Goal: Task Accomplishment & Management: Use online tool/utility

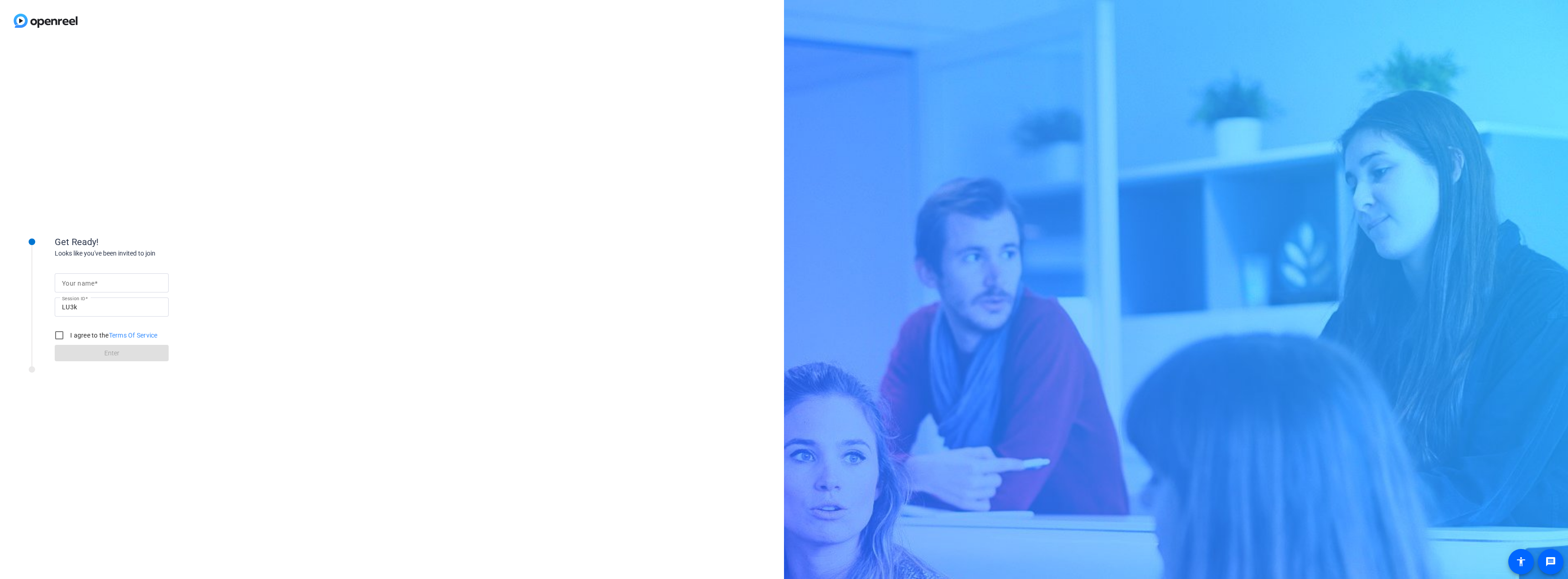
click at [73, 284] on mat-label "Your name" at bounding box center [78, 284] width 33 height 8
click at [73, 284] on input "Your name" at bounding box center [111, 283] width 100 height 11
click at [78, 285] on input "Your name" at bounding box center [111, 283] width 100 height 11
type input "[PERSON_NAME]"
click at [63, 334] on input "I agree to the Terms Of Service" at bounding box center [59, 336] width 18 height 18
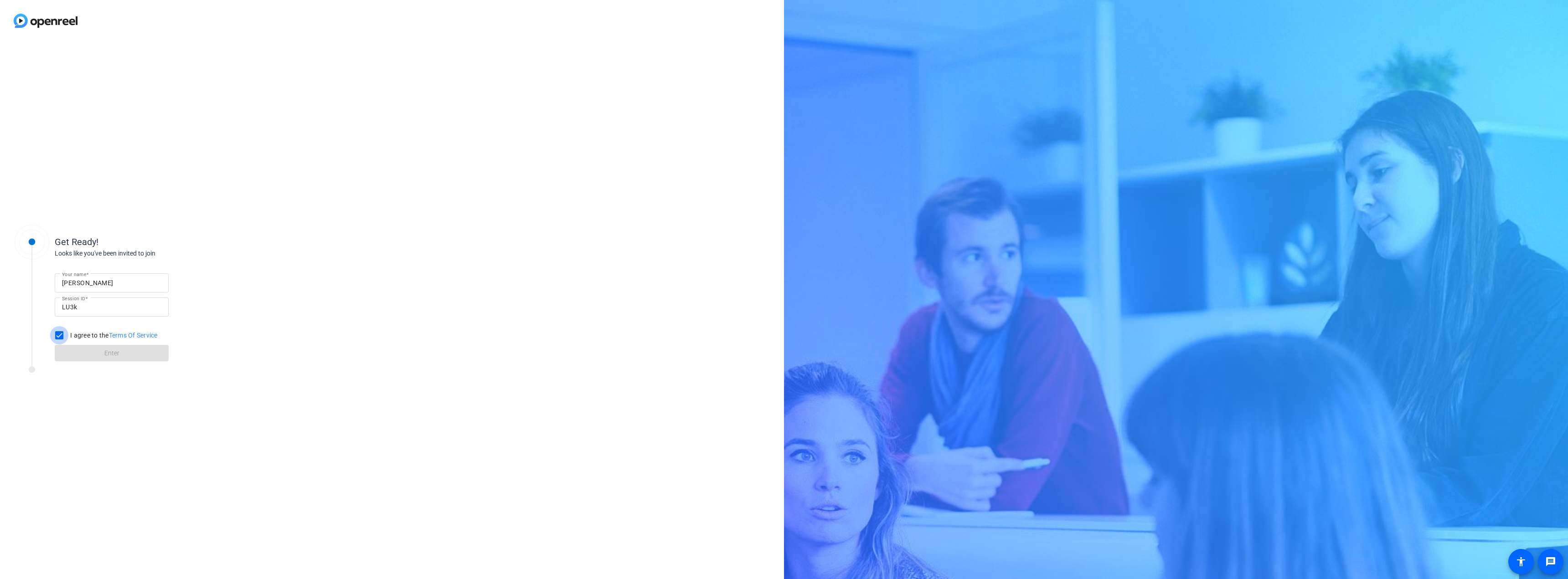
checkbox input "true"
click at [87, 349] on span at bounding box center [112, 353] width 114 height 22
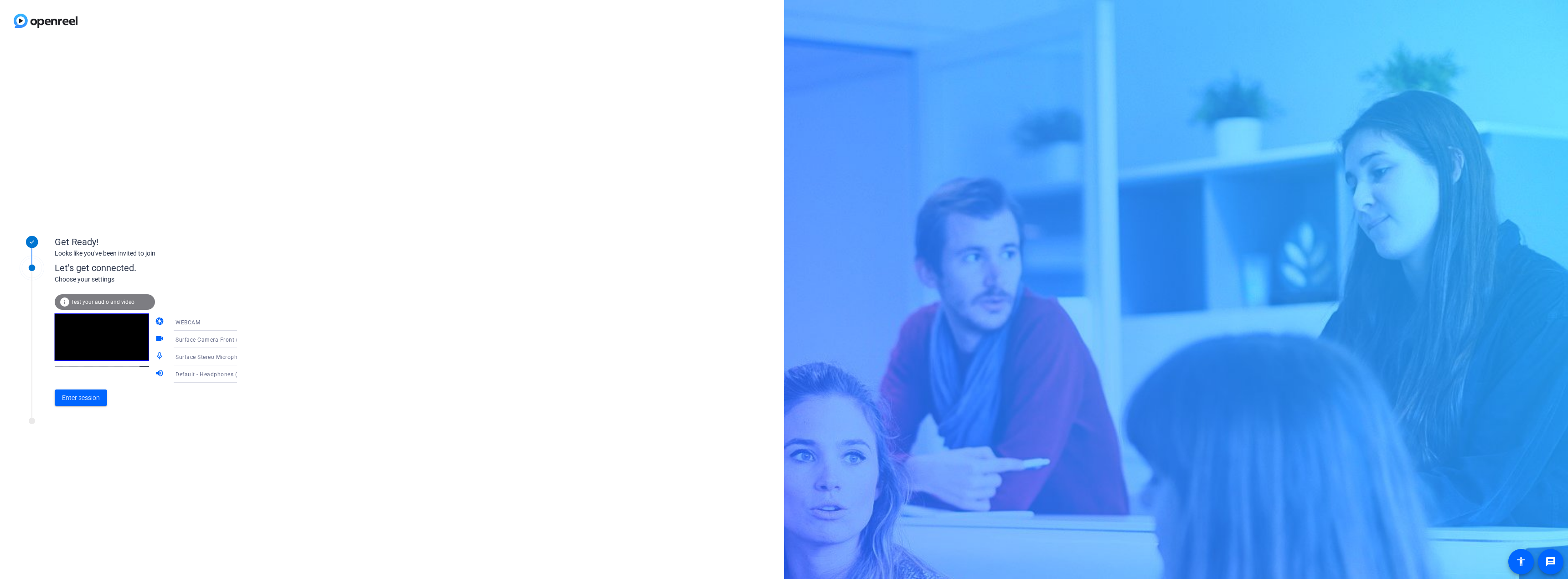
click at [244, 339] on icon at bounding box center [246, 339] width 5 height 2
click at [194, 395] on span "HP Display Camera (0408:5458)" at bounding box center [198, 392] width 71 height 22
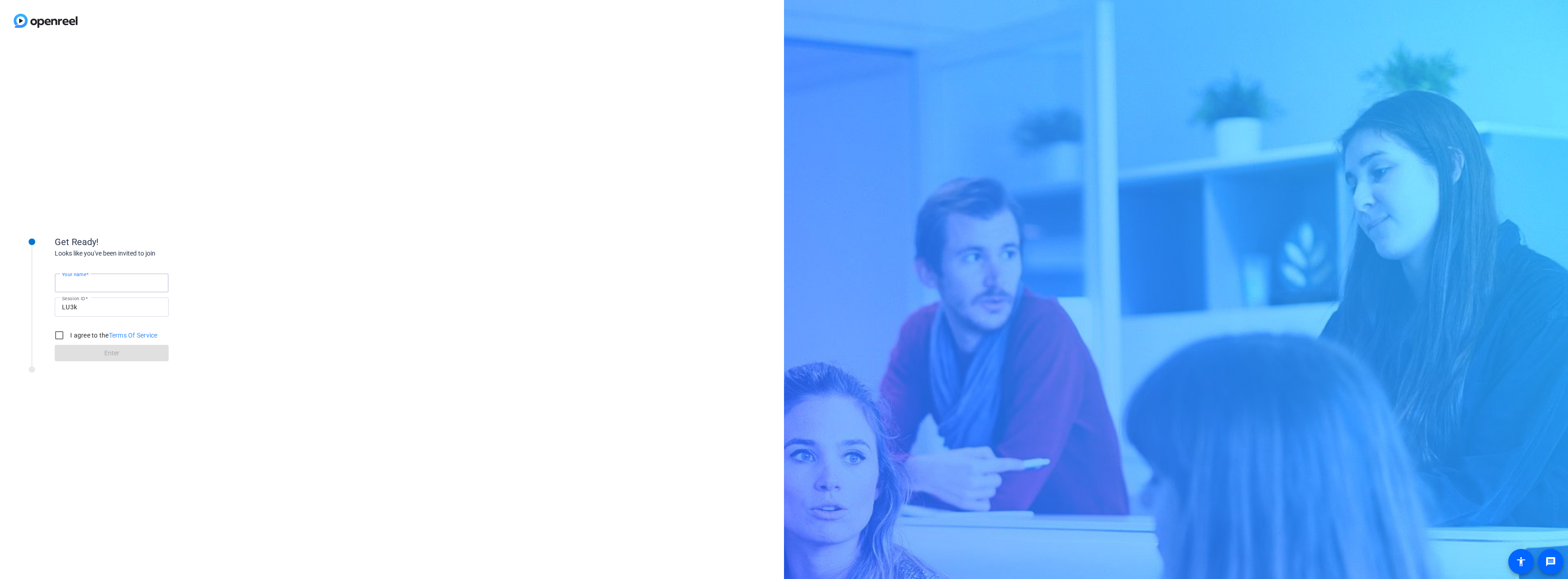
click at [131, 279] on input "Your name" at bounding box center [111, 283] width 100 height 11
type input "[PERSON_NAME]"
click at [59, 332] on input "I agree to the Terms Of Service" at bounding box center [59, 336] width 18 height 18
checkbox input "true"
click at [79, 351] on span at bounding box center [112, 353] width 114 height 22
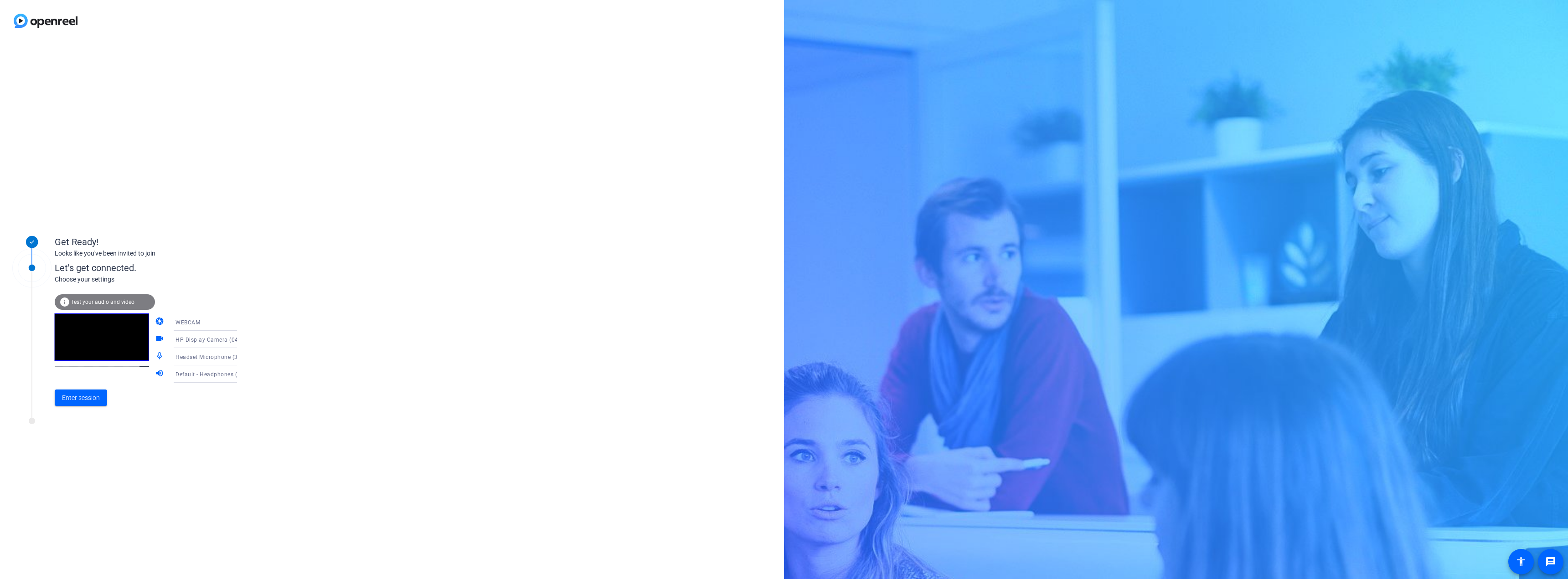
click at [102, 301] on span "Test your audio and video" at bounding box center [102, 302] width 63 height 6
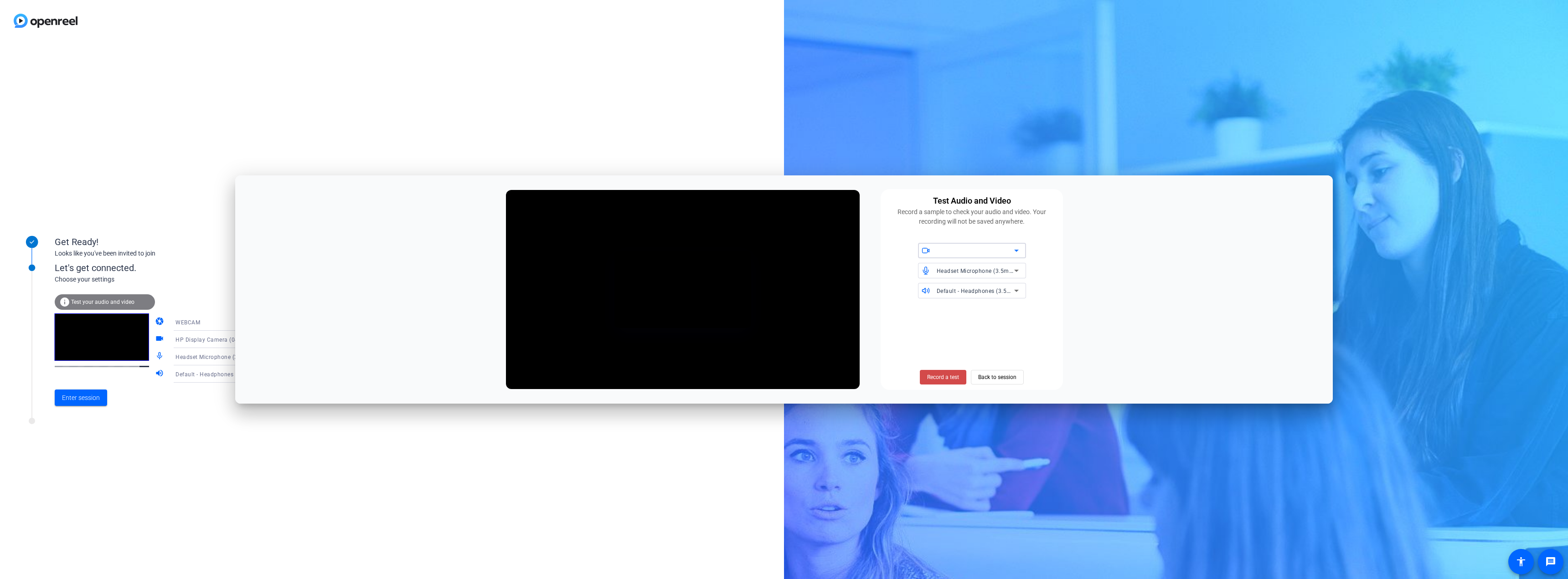
click at [944, 380] on span "Record a test" at bounding box center [943, 377] width 32 height 8
click at [947, 374] on span "Stop Testing (3s)" at bounding box center [943, 377] width 42 height 8
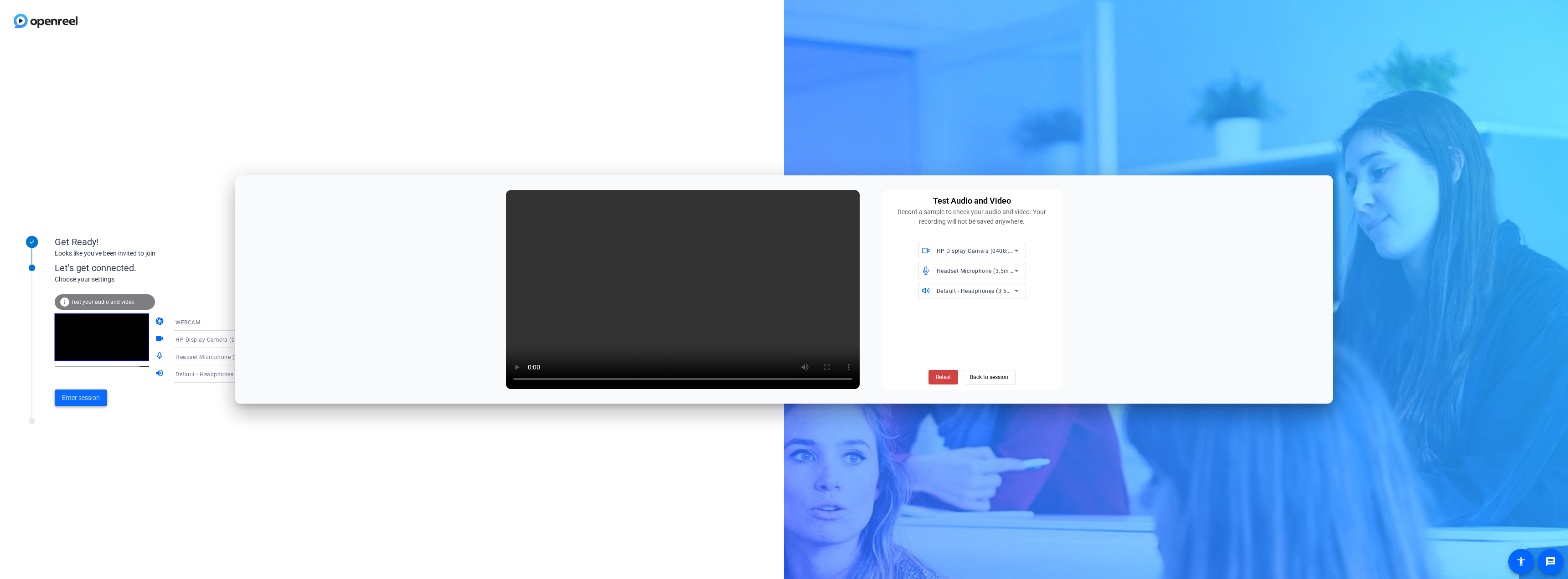
click at [65, 396] on span "Enter session" at bounding box center [81, 398] width 38 height 10
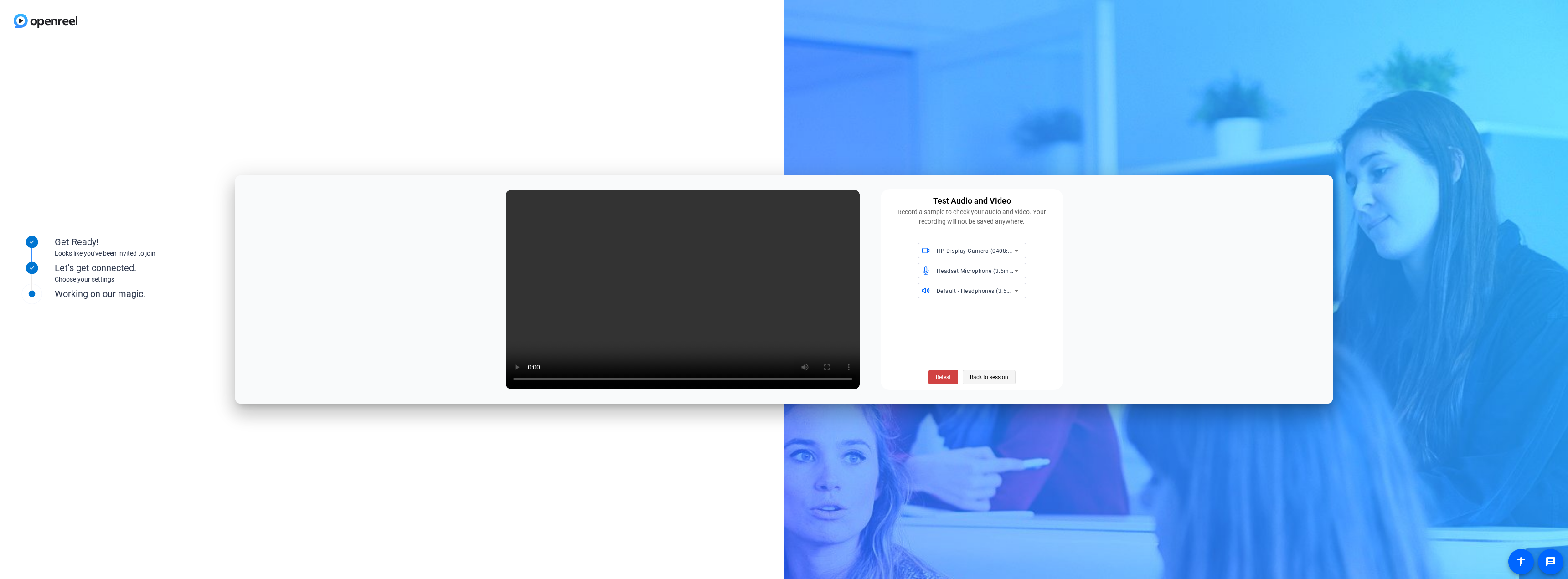
click at [980, 375] on span "Back to session" at bounding box center [989, 377] width 38 height 17
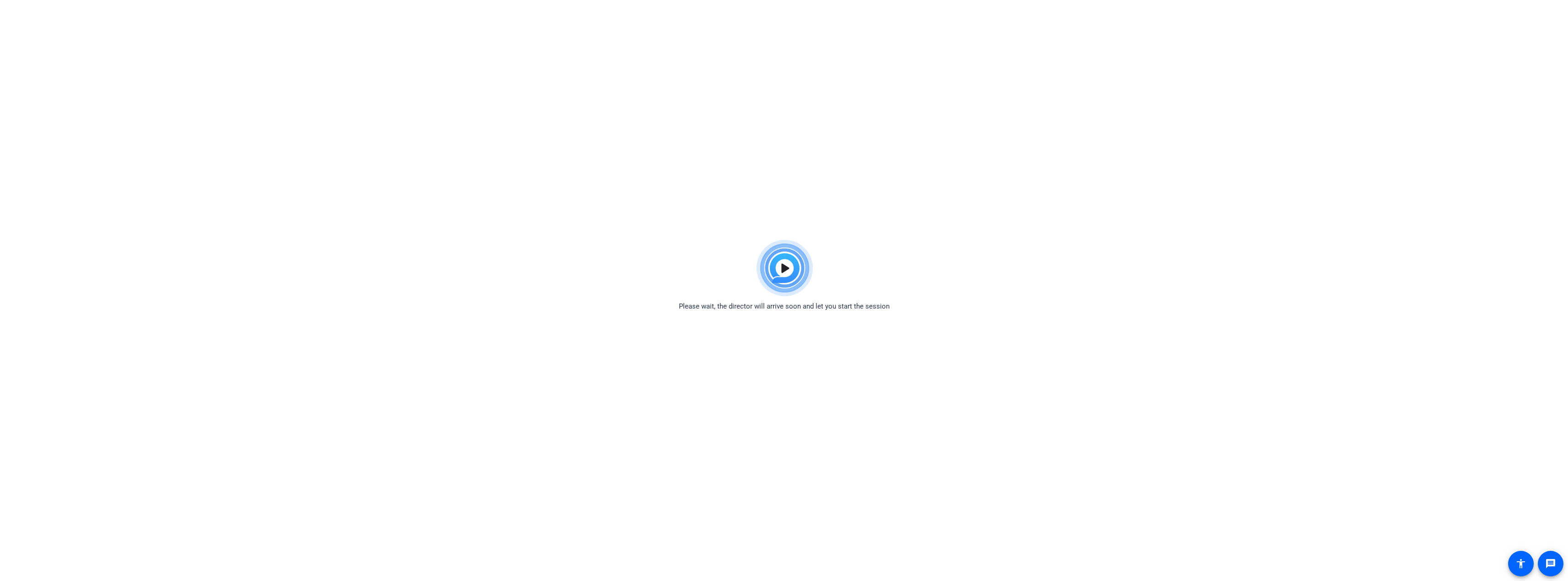
click at [795, 267] on img at bounding box center [784, 269] width 67 height 66
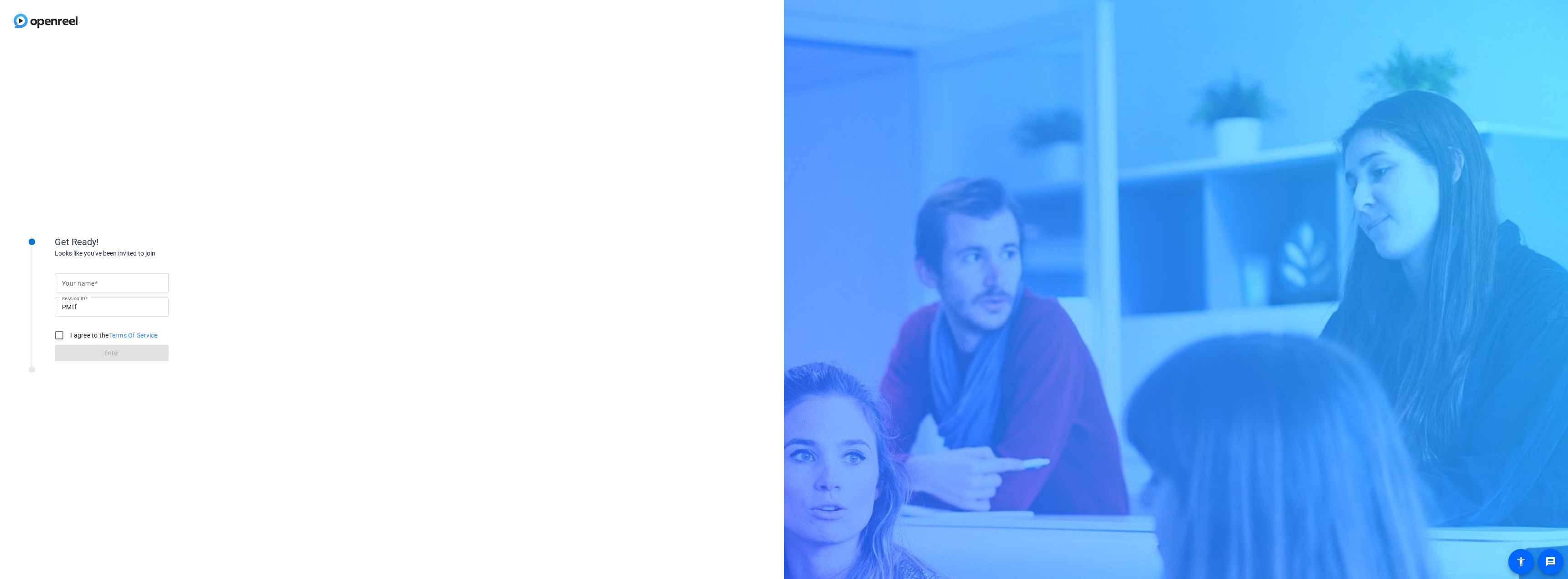
click at [138, 282] on input "Your name" at bounding box center [111, 283] width 100 height 11
type input "[PERSON_NAME]"
click at [61, 337] on input "I agree to the Terms Of Service" at bounding box center [59, 336] width 18 height 18
checkbox input "true"
click at [79, 349] on span at bounding box center [112, 353] width 114 height 22
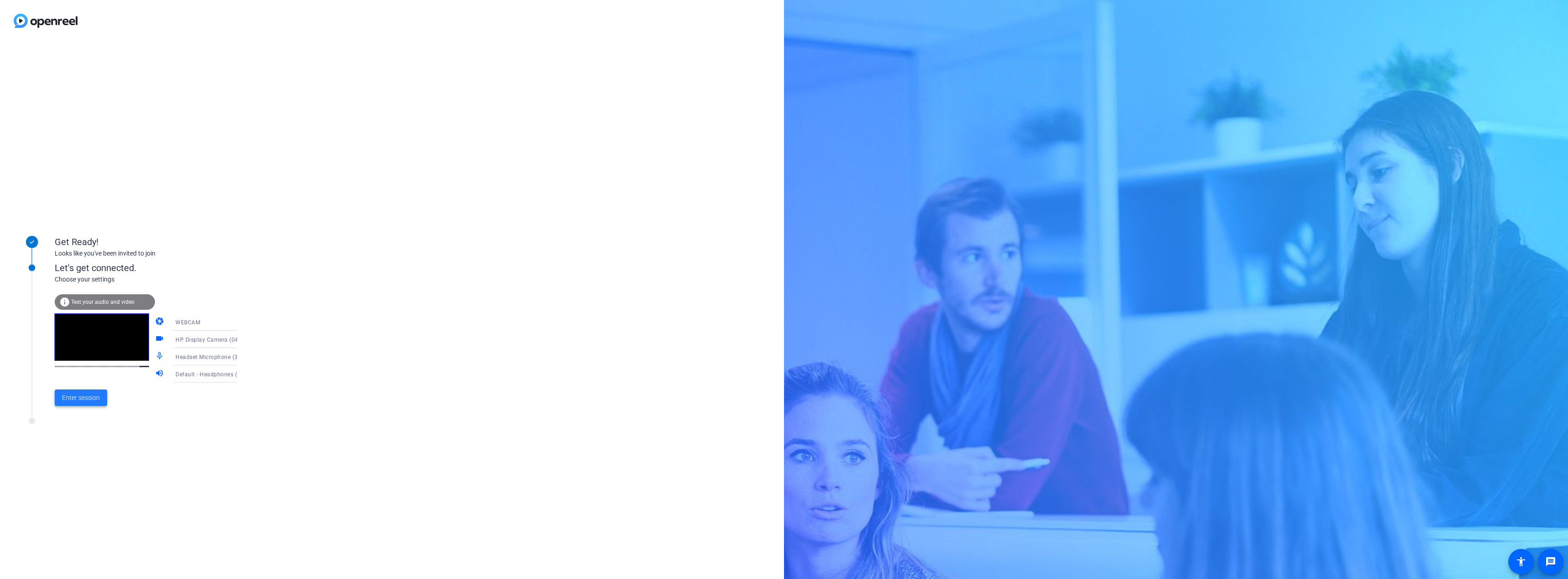
click at [82, 402] on span "Enter session" at bounding box center [81, 398] width 38 height 10
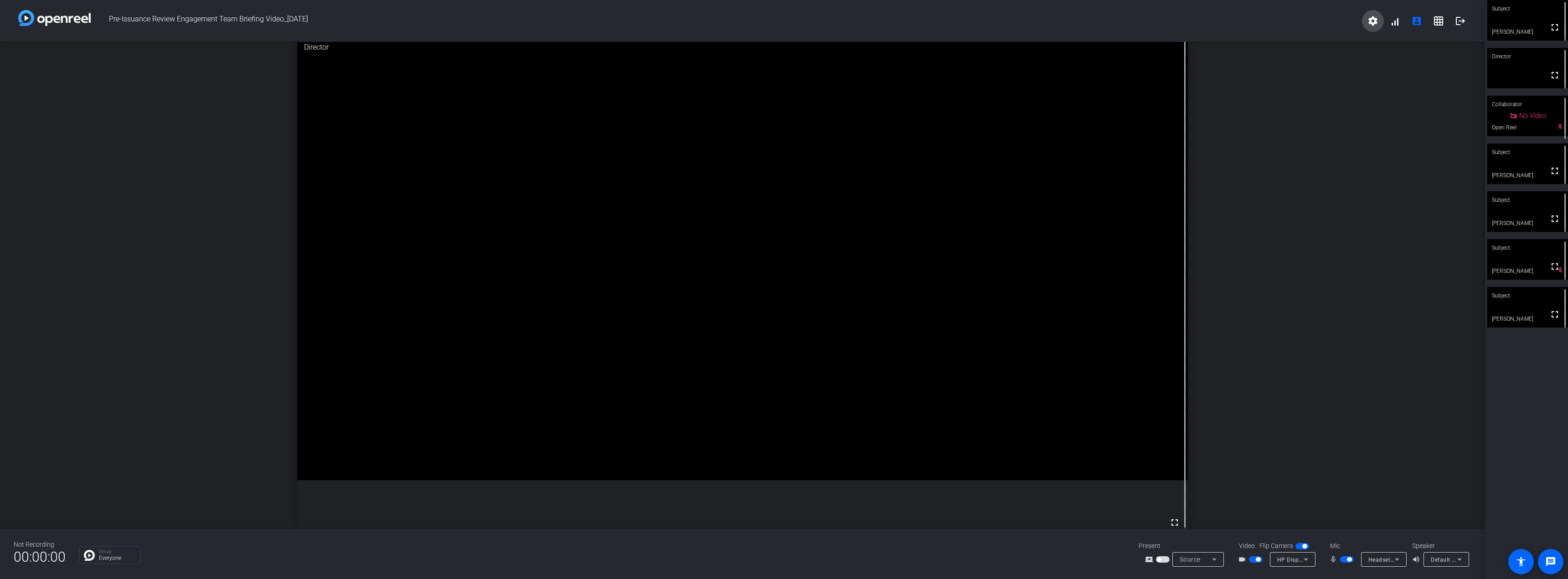
click at [1370, 17] on mat-icon "settings" at bounding box center [1372, 21] width 11 height 11
click at [1347, 158] on div at bounding box center [784, 289] width 1568 height 579
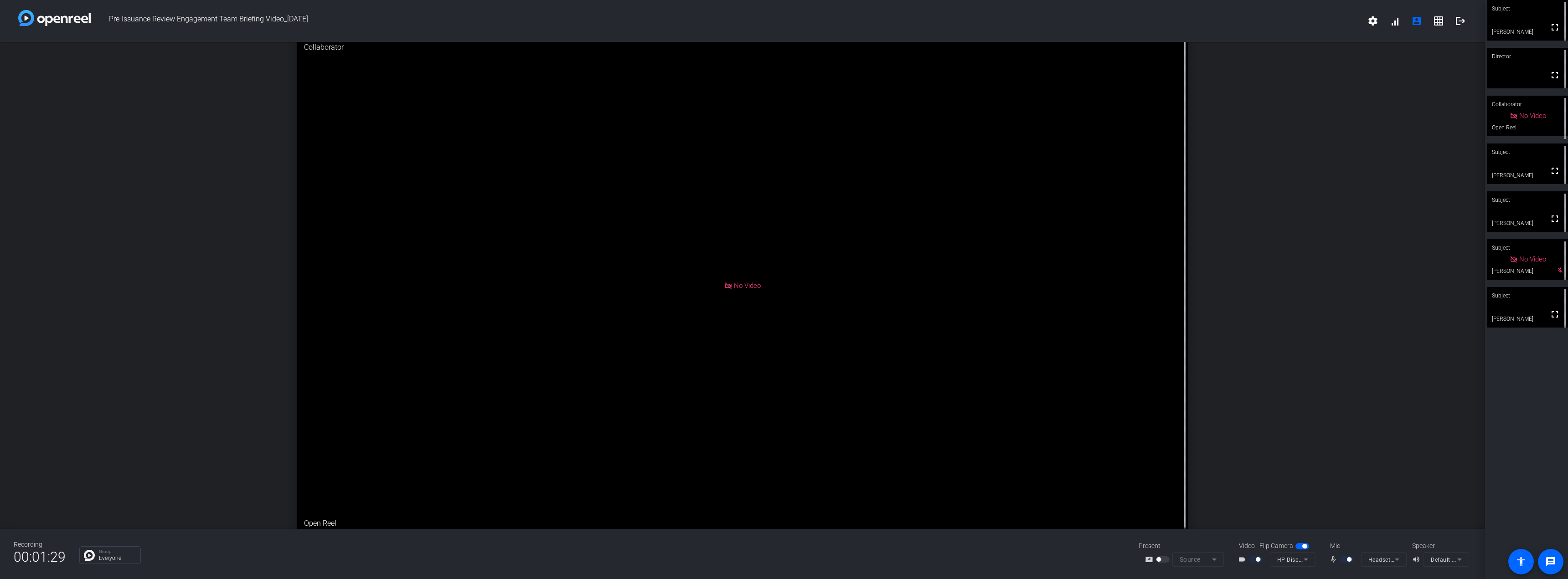
click at [1345, 560] on div at bounding box center [1347, 559] width 15 height 6
click at [1344, 562] on div at bounding box center [1347, 559] width 15 height 6
click at [1332, 558] on mat-icon "mic_none" at bounding box center [1334, 559] width 11 height 11
click at [1442, 21] on mat-icon "grid_on" at bounding box center [1438, 21] width 11 height 11
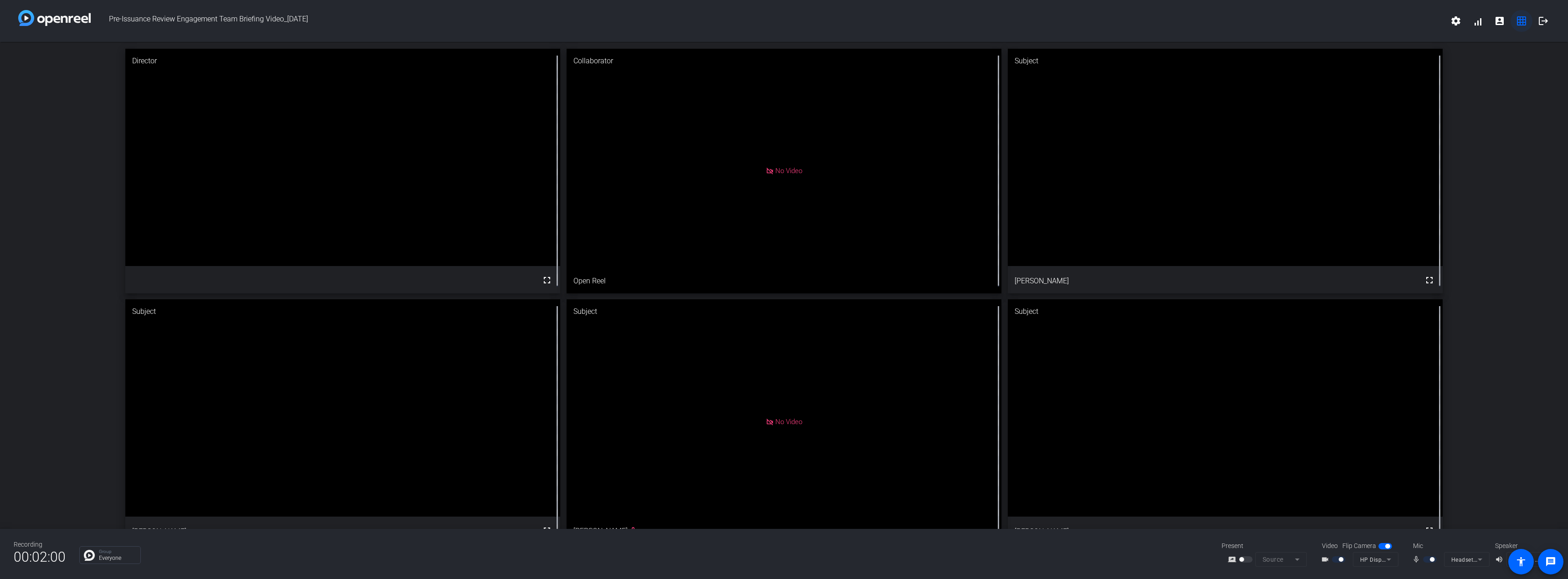
click at [1519, 22] on mat-icon "grid_on" at bounding box center [1522, 21] width 11 height 11
click at [1496, 19] on mat-icon "account_box" at bounding box center [1500, 21] width 11 height 11
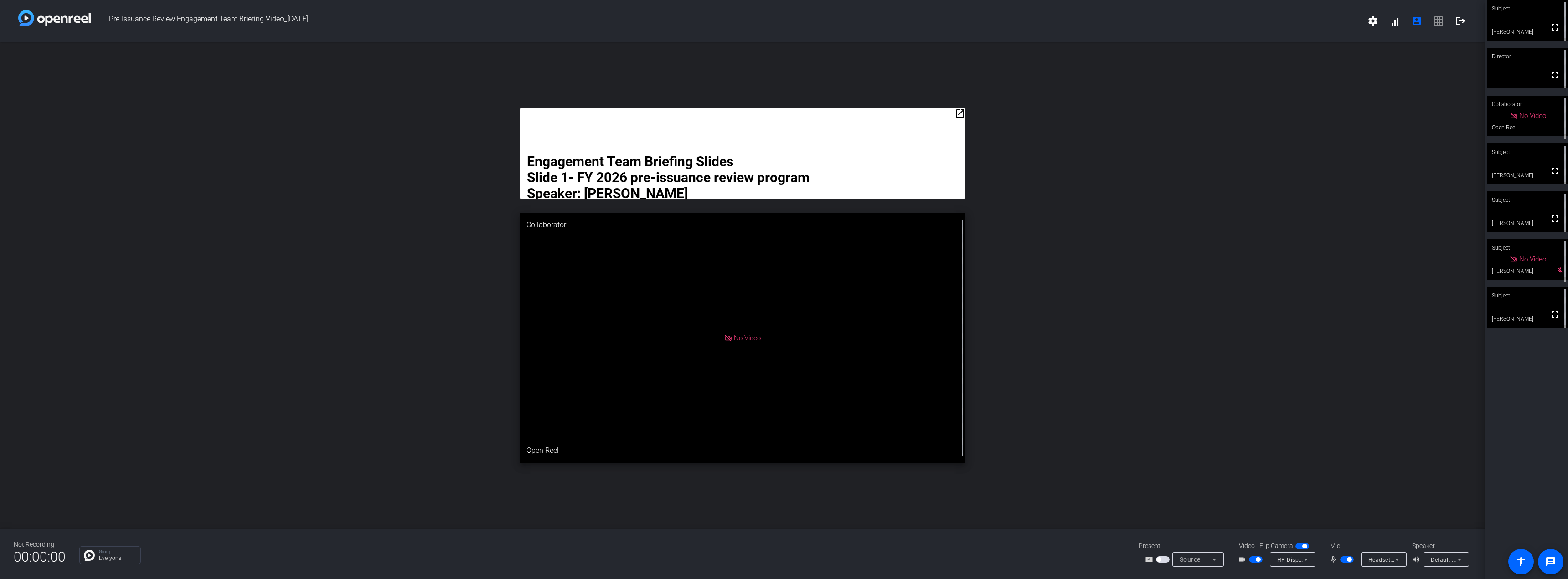
click at [960, 113] on mat-icon "open_in_new" at bounding box center [959, 113] width 11 height 11
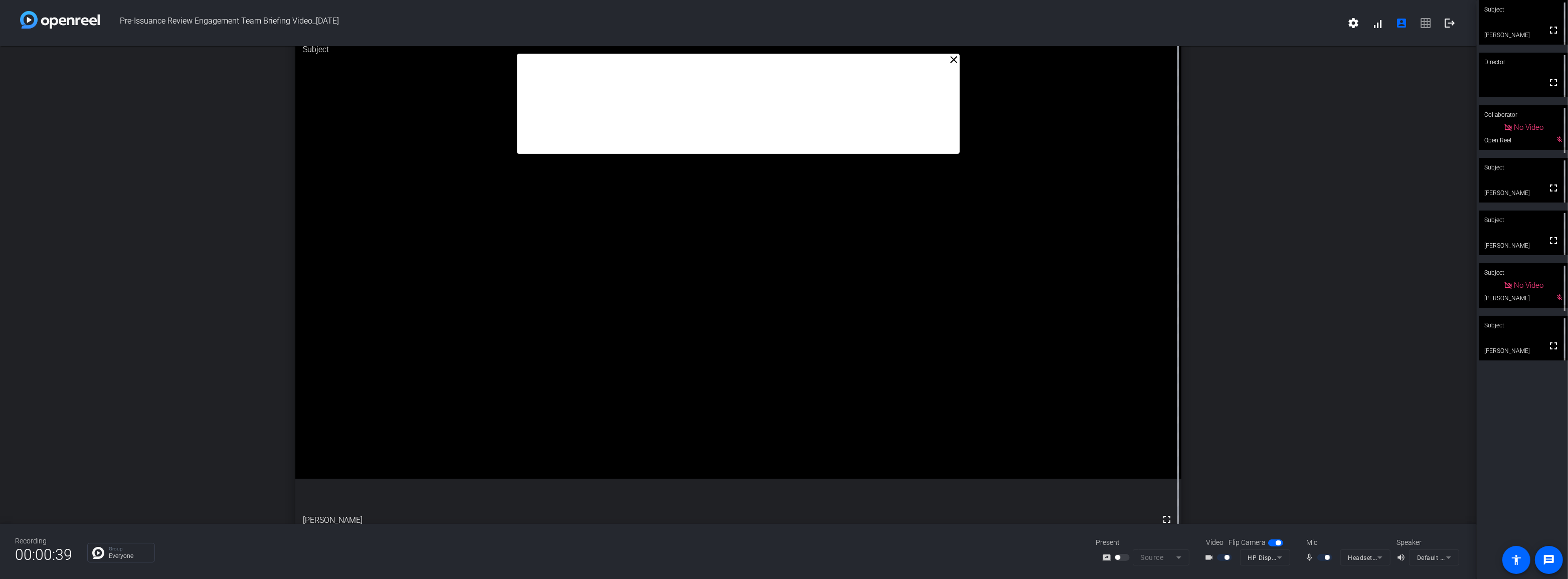
click at [1424, 18] on span "settings signal_cellular_alt account_box grid_on logout" at bounding box center [1402, 23] width 121 height 24
click at [1424, 21] on span "settings signal_cellular_alt account_box grid_on logout" at bounding box center [1402, 23] width 121 height 24
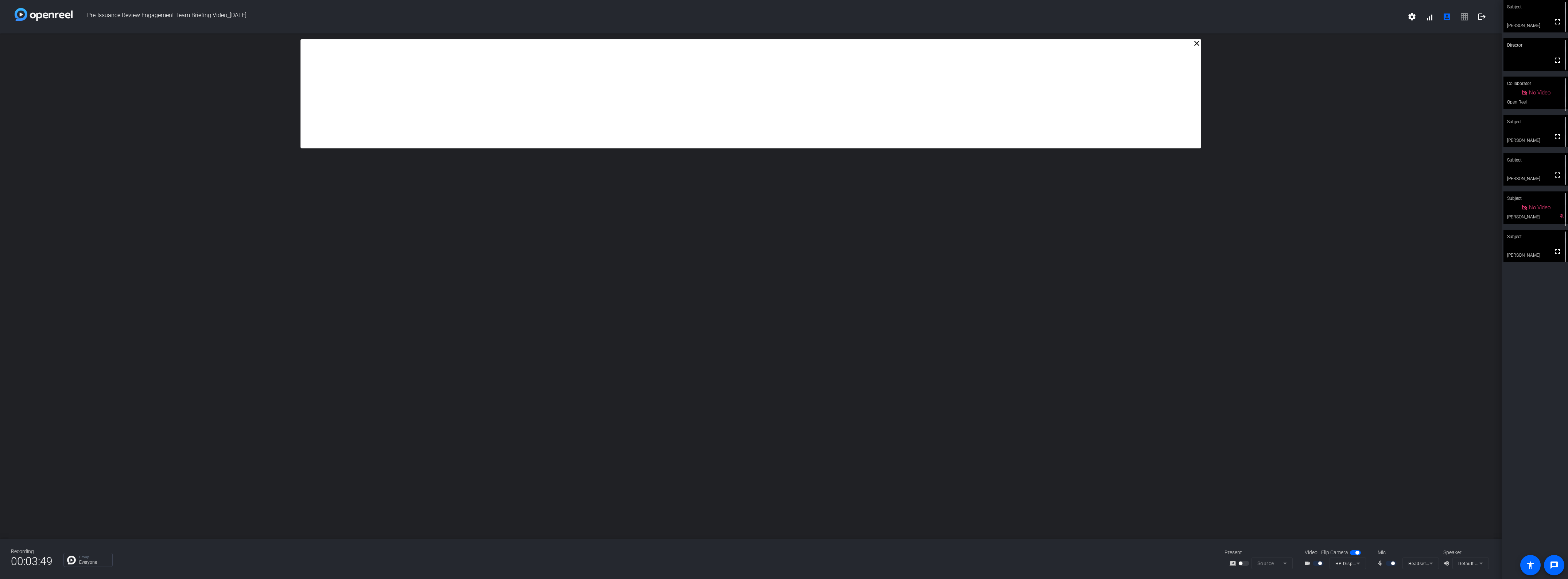
drag, startPoint x: 812, startPoint y: 61, endPoint x: 819, endPoint y: 60, distance: 7.1
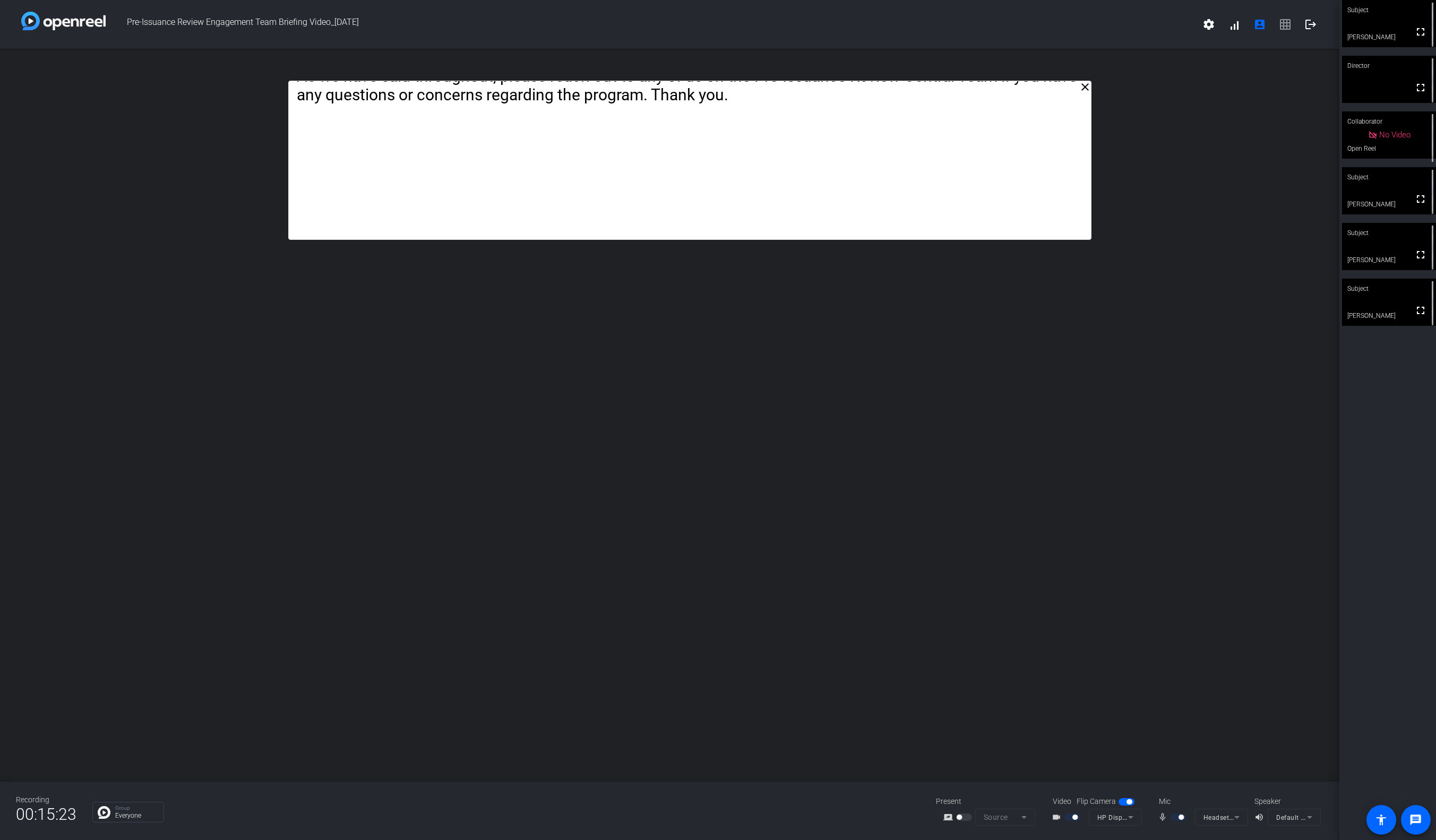
drag, startPoint x: 639, startPoint y: 140, endPoint x: 650, endPoint y: 165, distance: 27.3
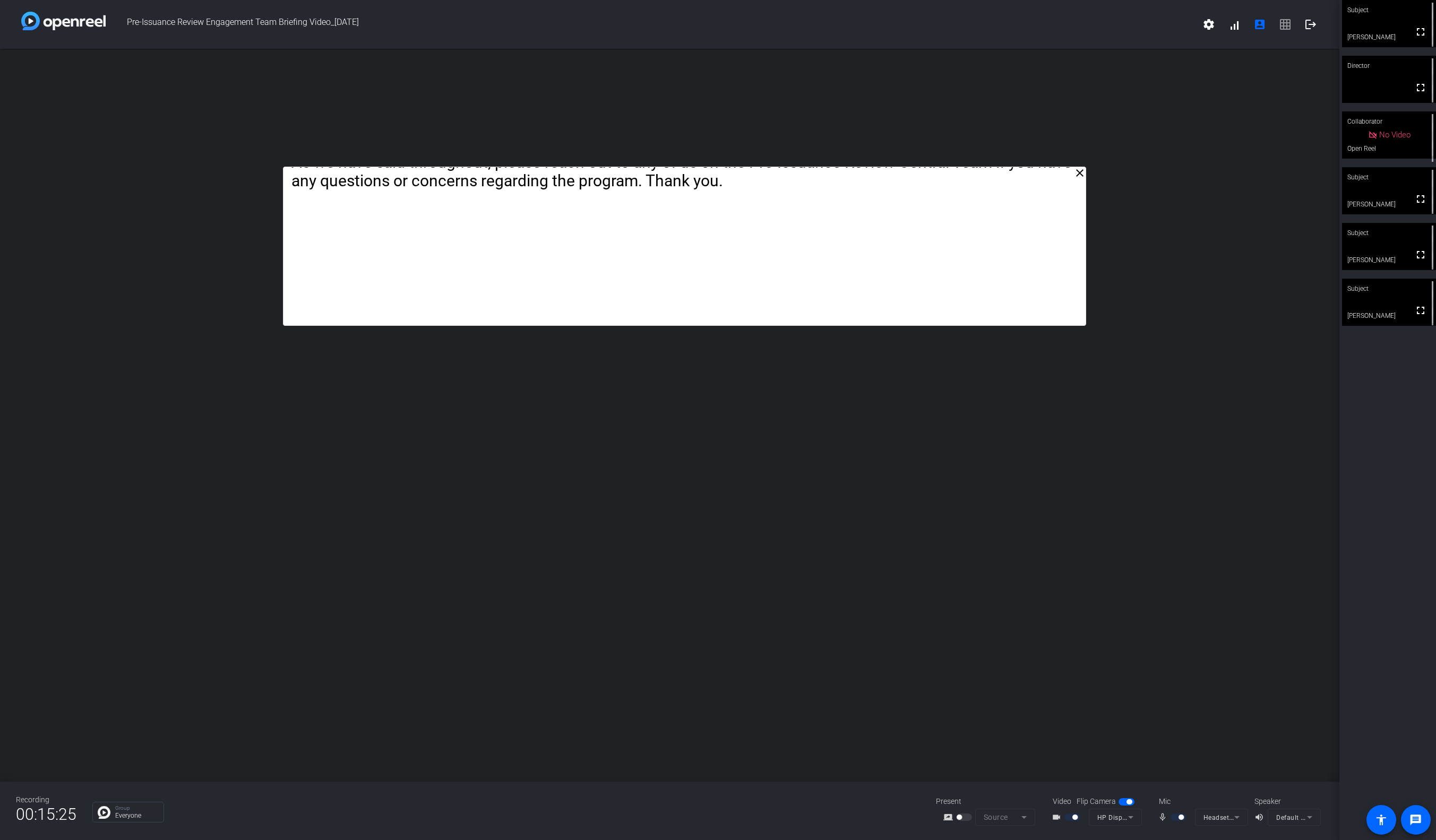
drag, startPoint x: 650, startPoint y: 165, endPoint x: 644, endPoint y: 251, distance: 86.2
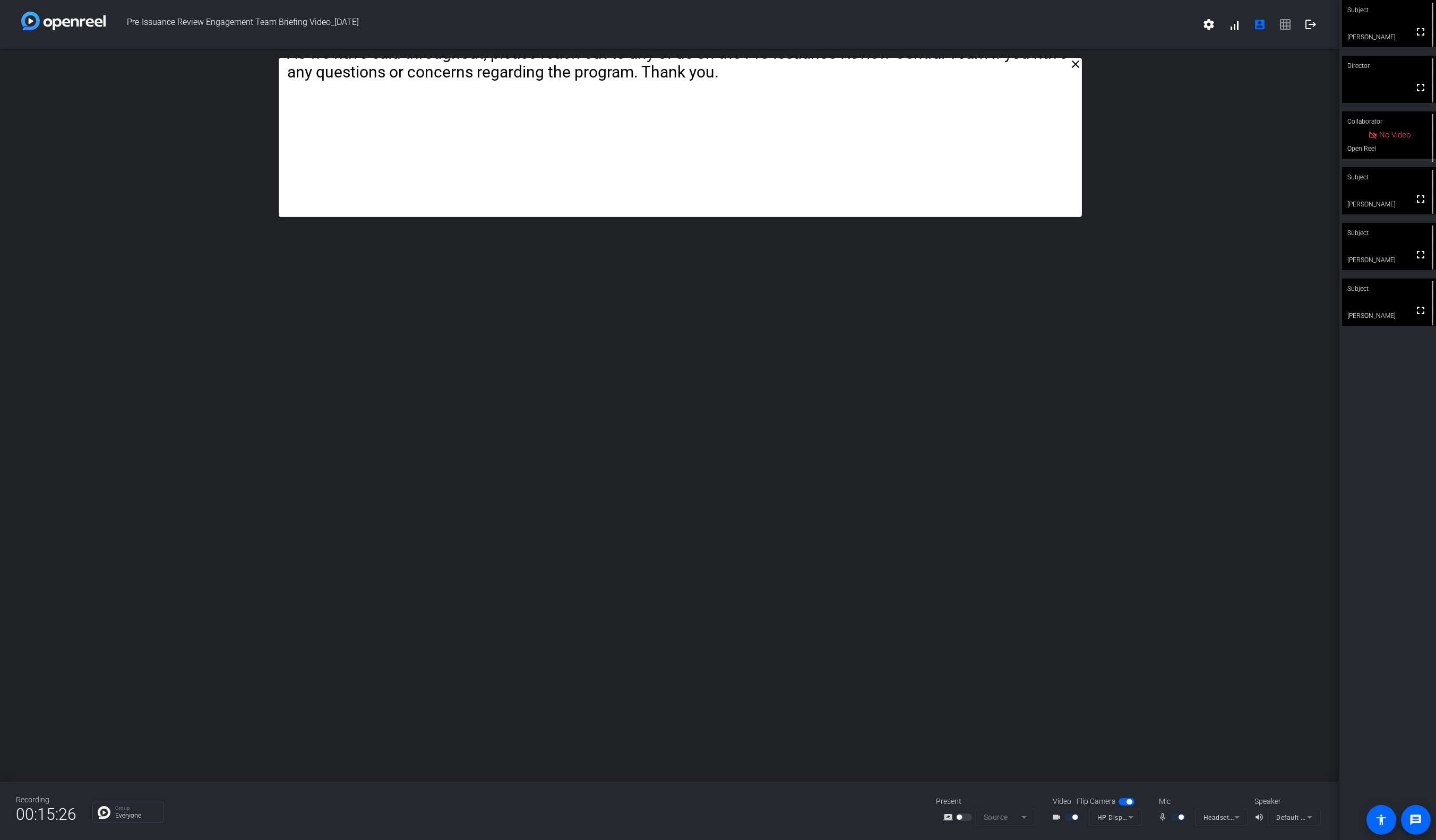
drag, startPoint x: 644, startPoint y: 251, endPoint x: 640, endPoint y: 143, distance: 108.1
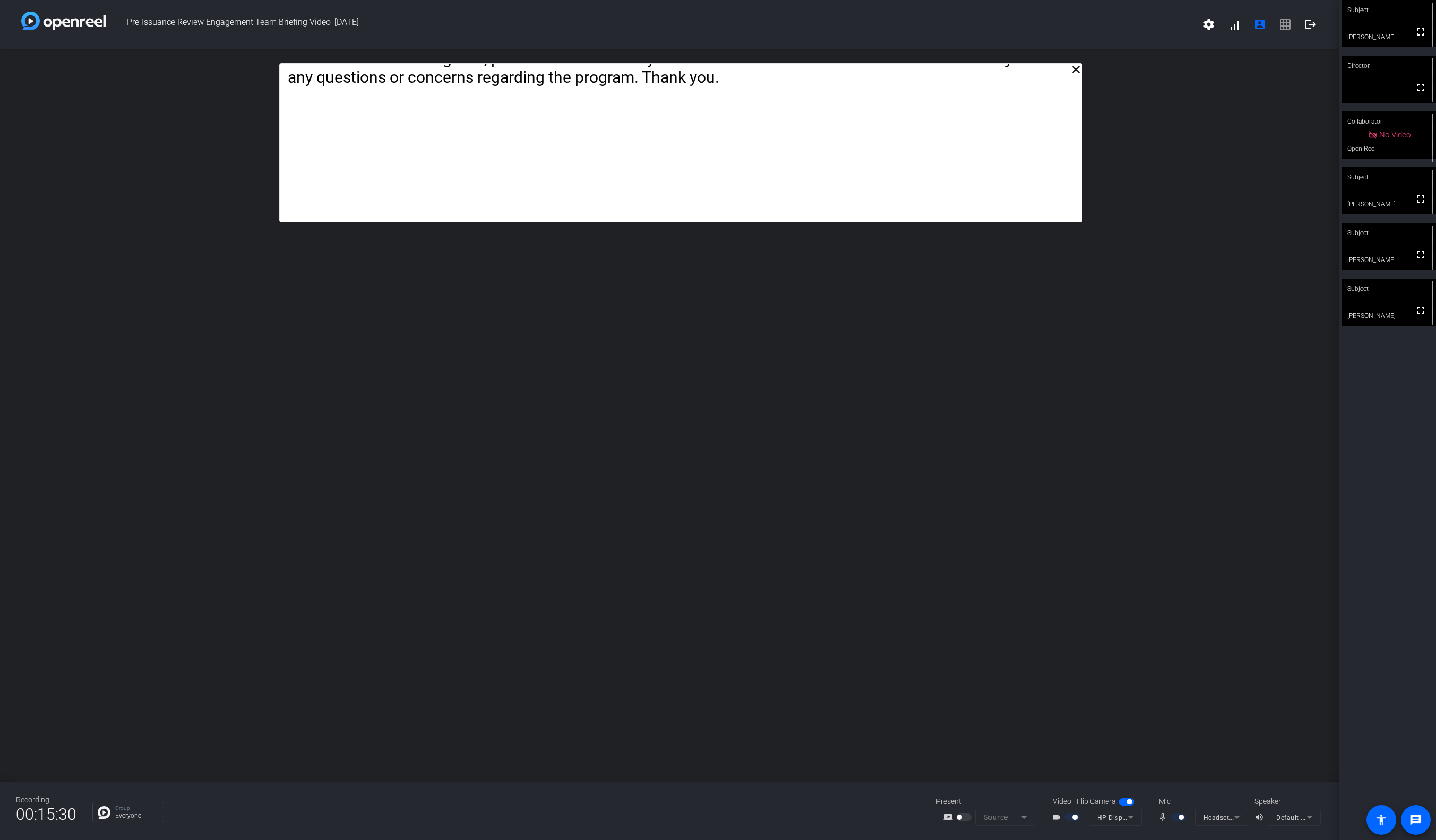
drag, startPoint x: 717, startPoint y: 215, endPoint x: 717, endPoint y: 221, distance: 6.0
click at [1284, 27] on span "settings signal_cellular_alt account_box grid_on logout" at bounding box center [1260, 24] width 128 height 26
click at [1260, 25] on mat-icon "account_box" at bounding box center [1260, 24] width 12 height 12
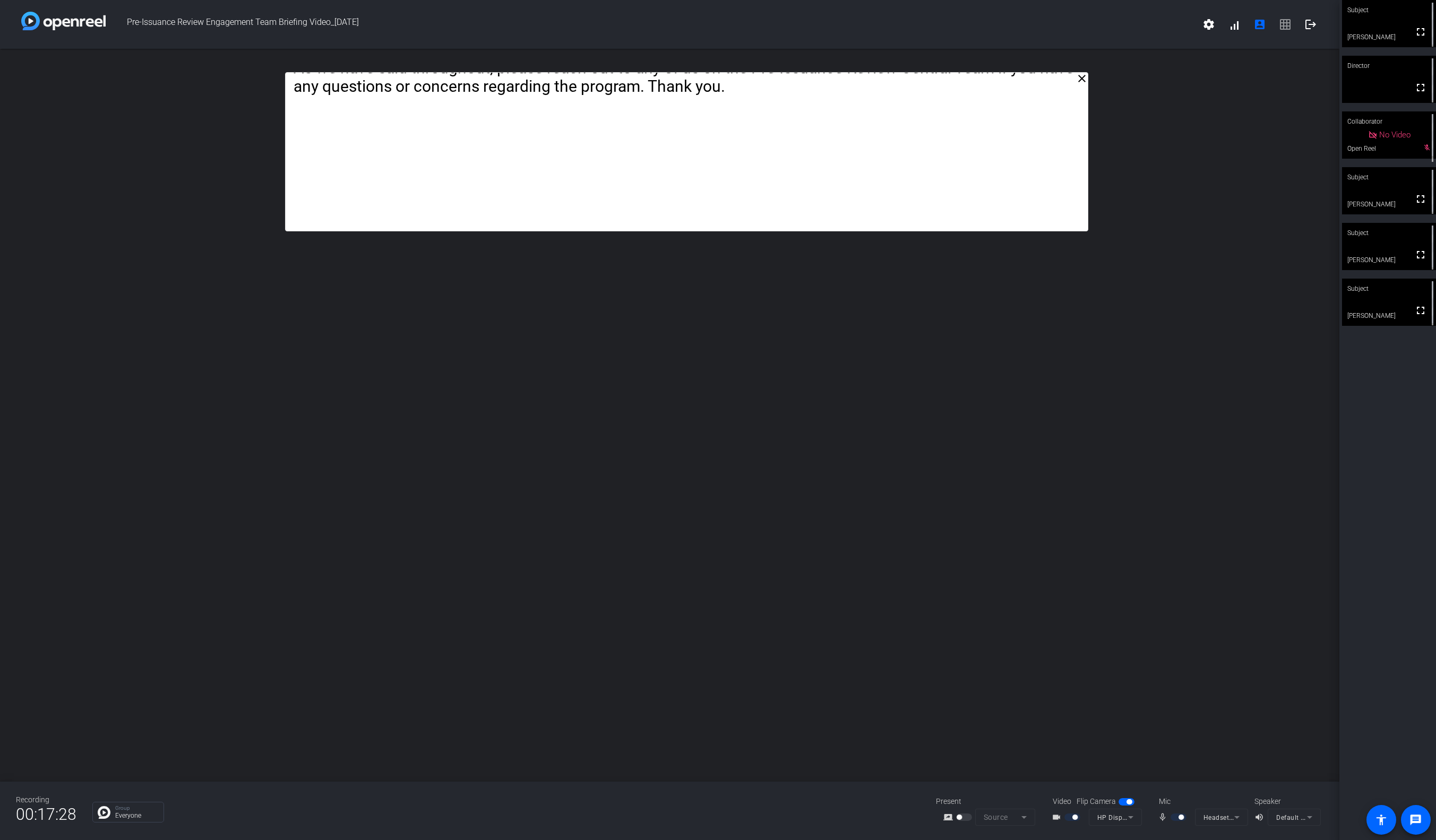
drag, startPoint x: 686, startPoint y: 162, endPoint x: 692, endPoint y: 171, distance: 10.8
